Goal: Transaction & Acquisition: Purchase product/service

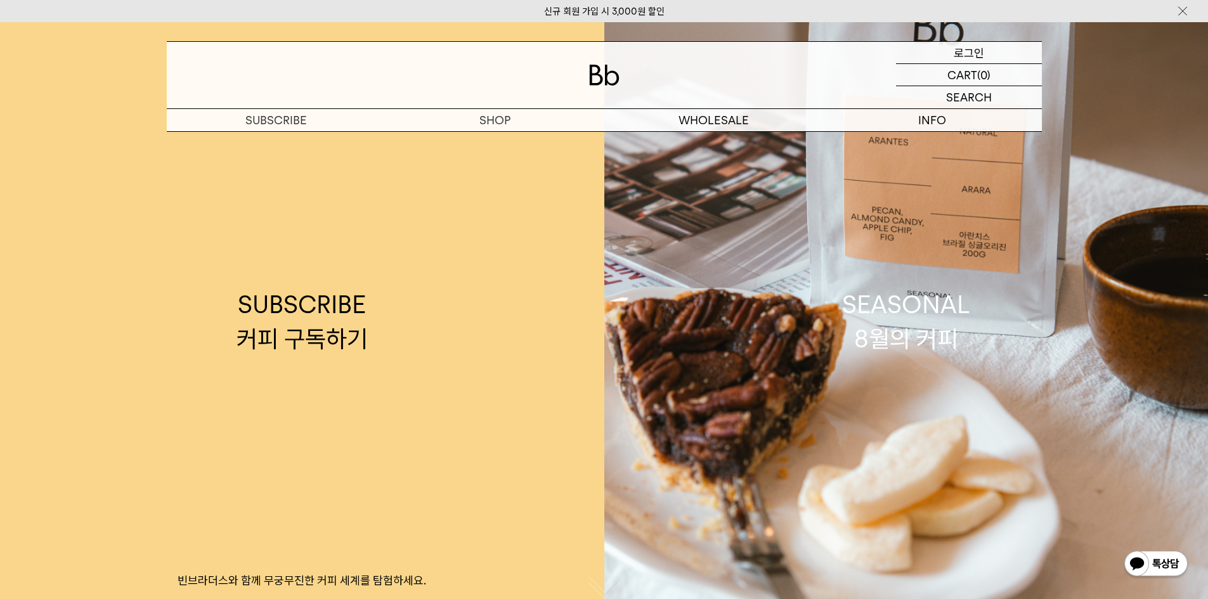
click at [956, 53] on p "로그인" at bounding box center [969, 53] width 30 height 22
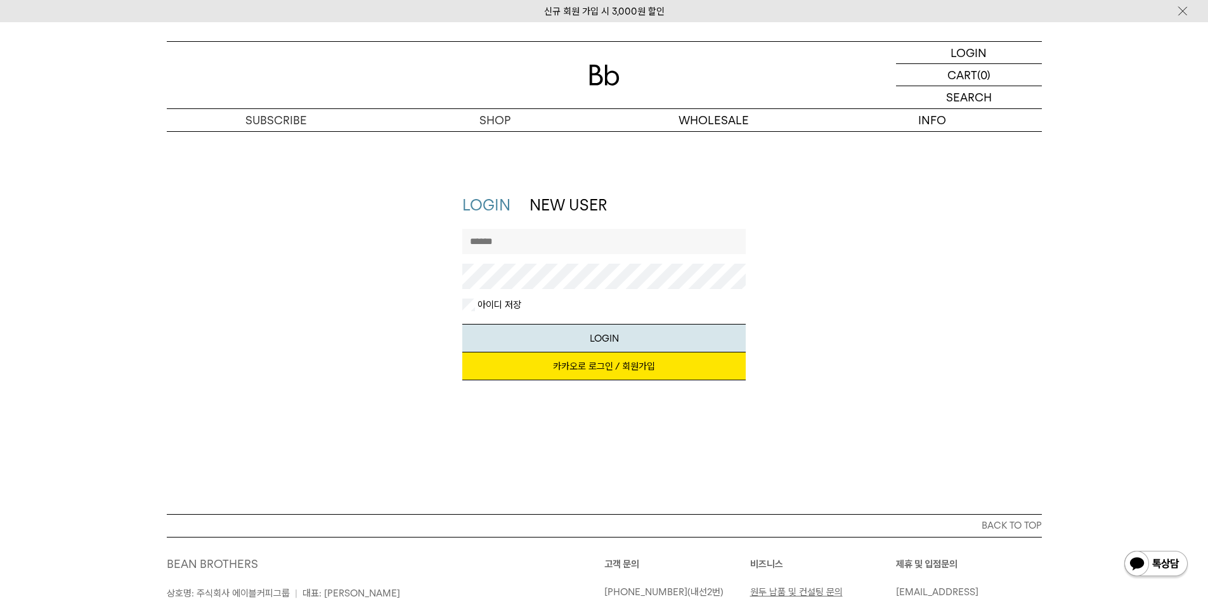
click at [562, 379] on link "카카오로 로그인 / 회원가입" at bounding box center [603, 367] width 283 height 28
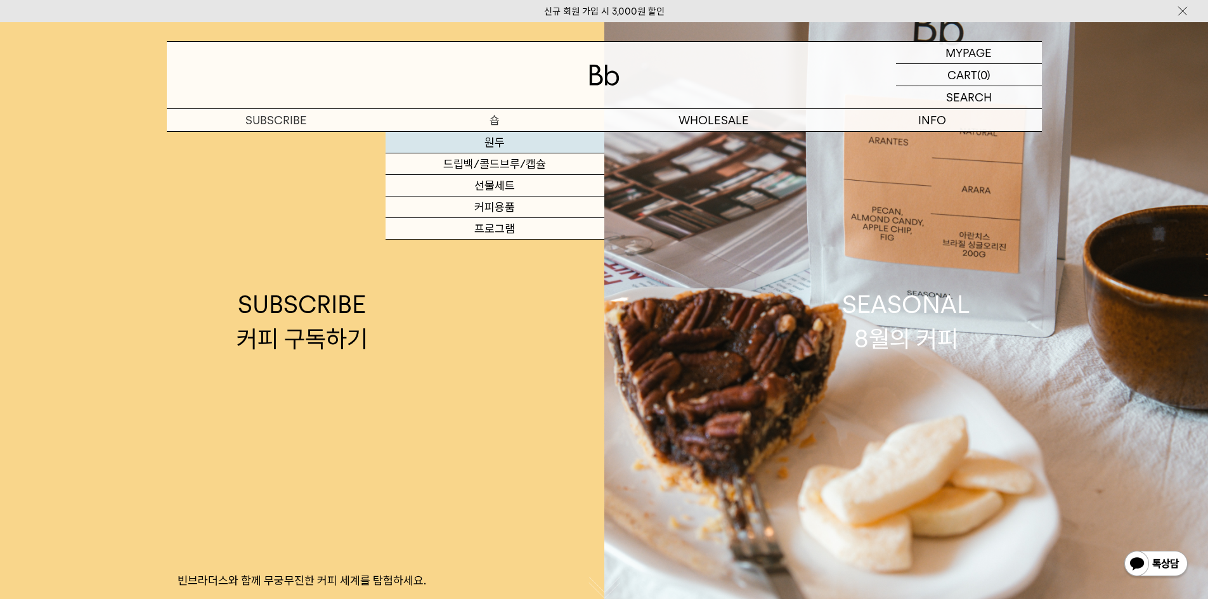
click at [505, 133] on link "원두" at bounding box center [495, 143] width 219 height 22
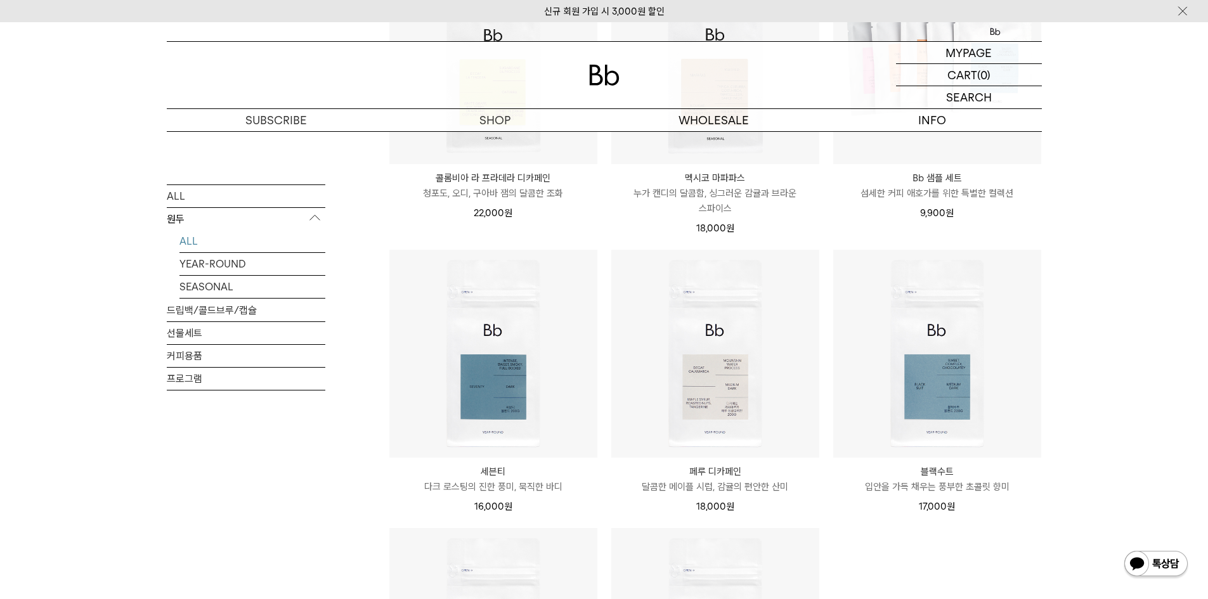
scroll to position [761, 0]
